Goal: Transaction & Acquisition: Purchase product/service

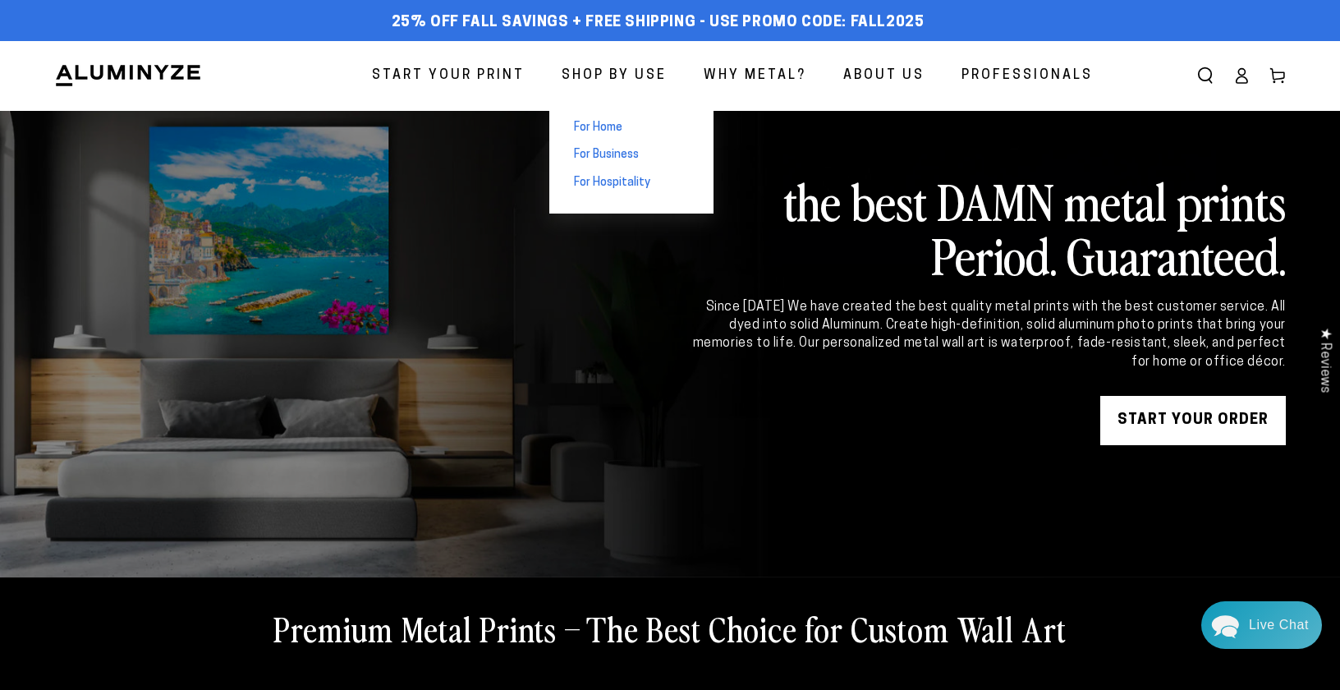
click at [622, 130] on span "For Home" at bounding box center [598, 128] width 48 height 16
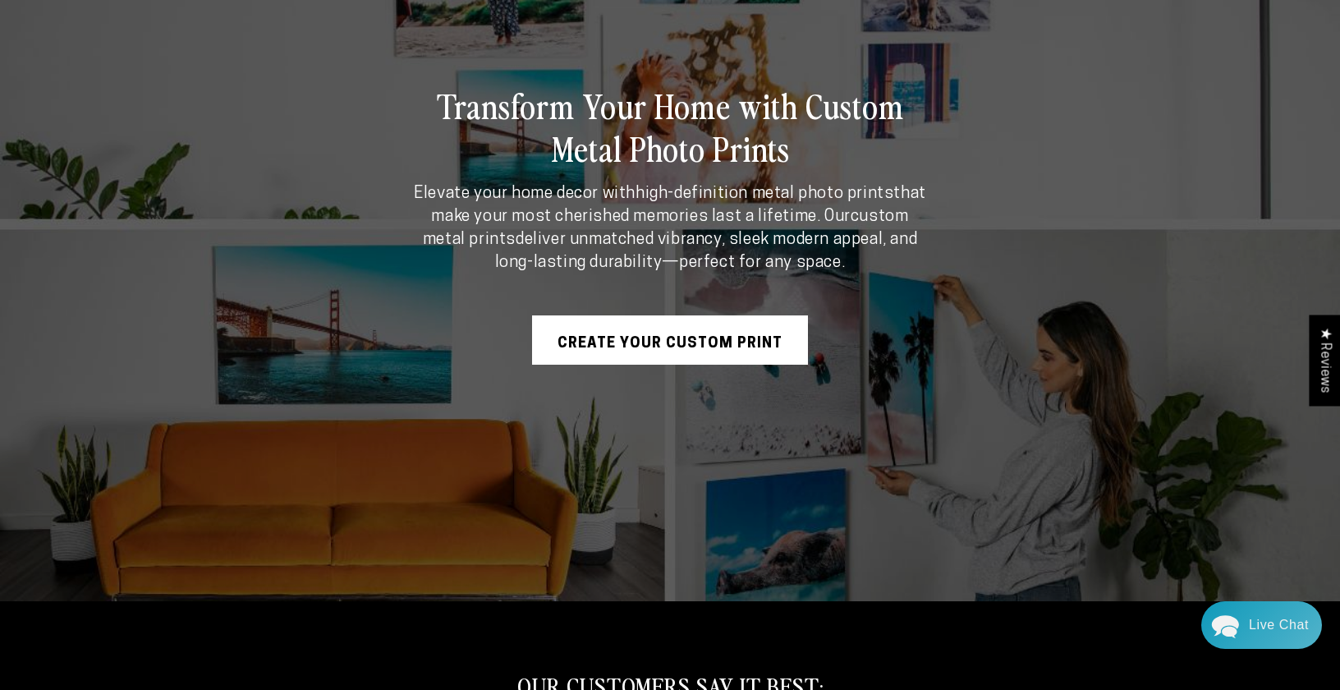
scroll to position [328, 0]
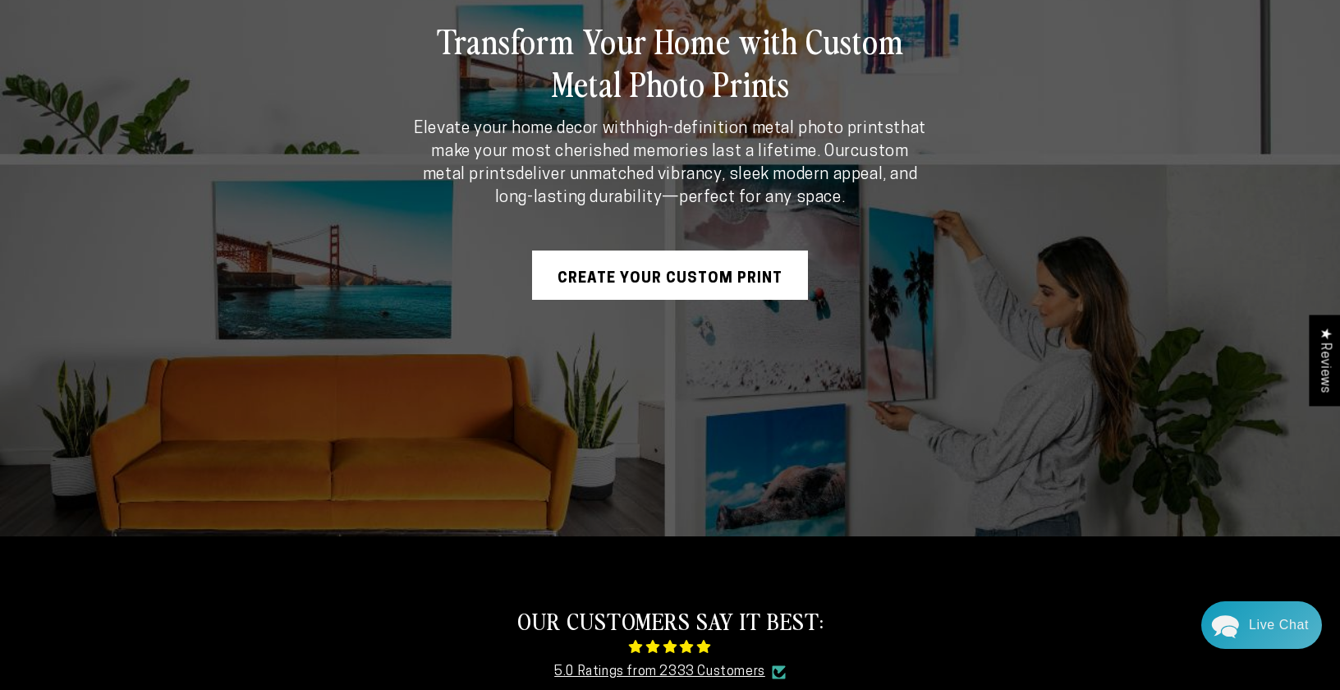
click at [731, 266] on link "Create Your Custom Print" at bounding box center [670, 274] width 276 height 49
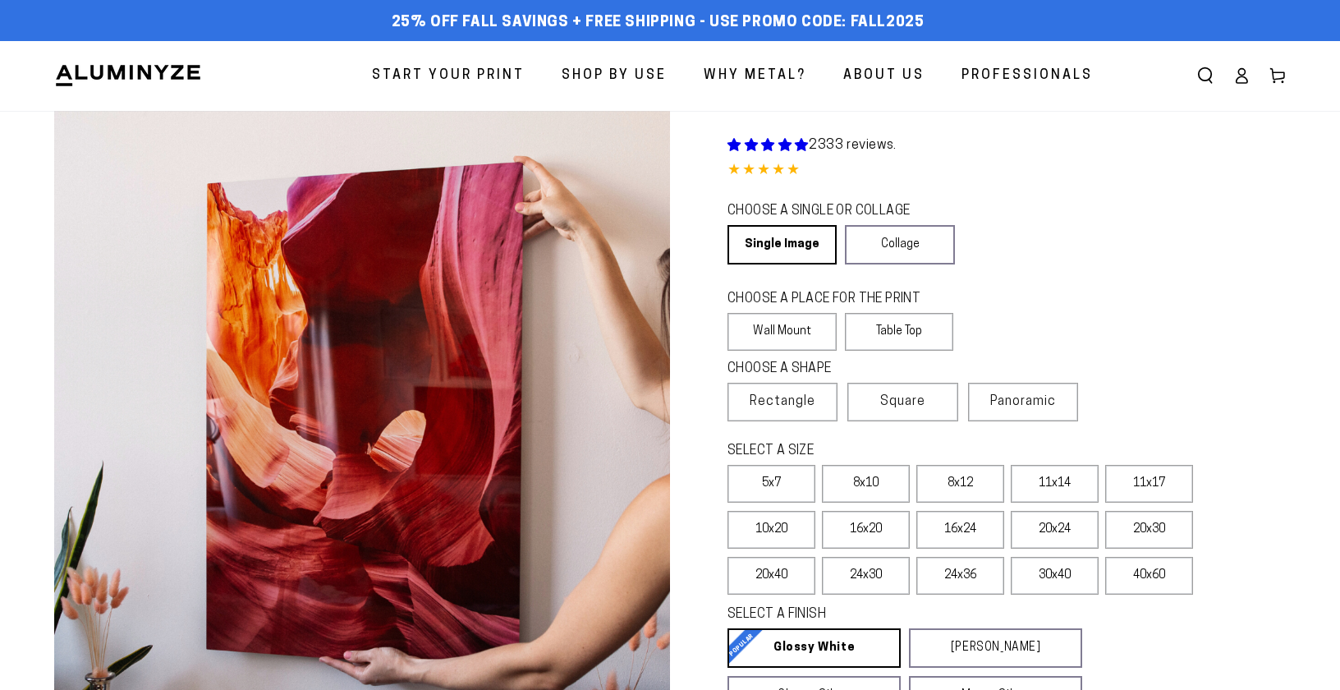
select select "**********"
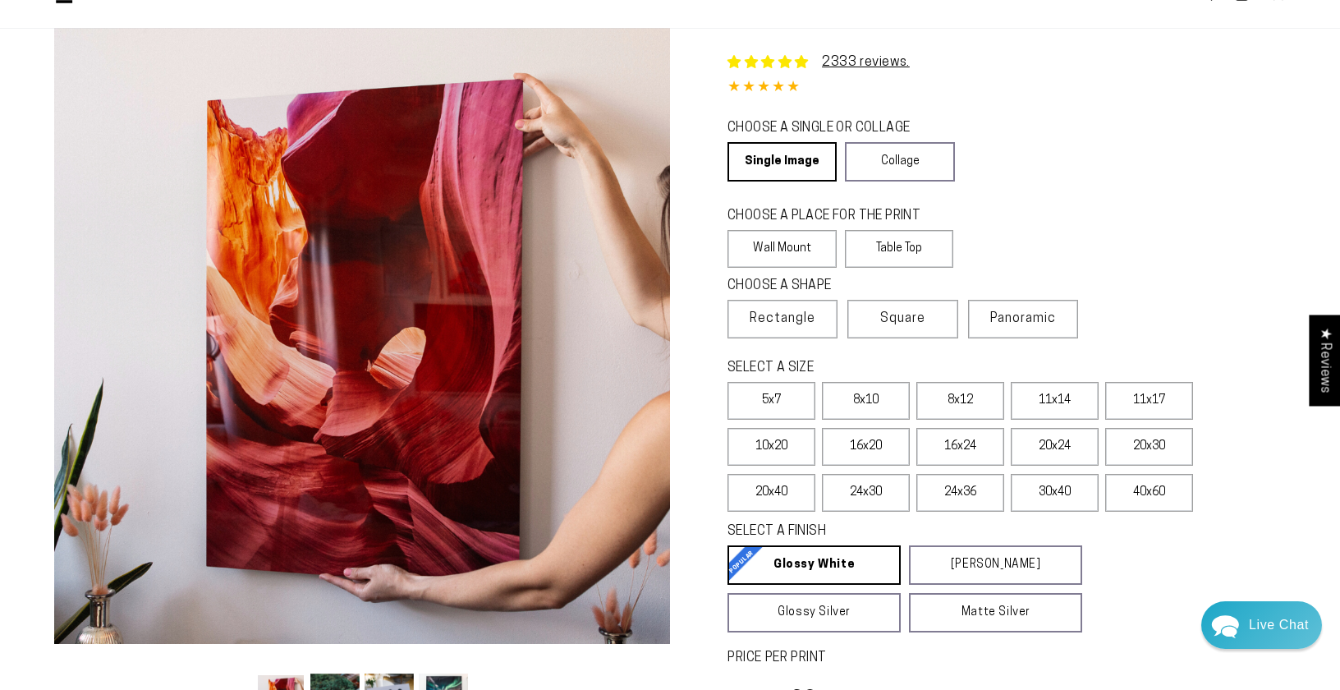
scroll to position [82, 0]
click at [882, 395] on label "8x10" at bounding box center [866, 402] width 88 height 38
